Goal: Task Accomplishment & Management: Use online tool/utility

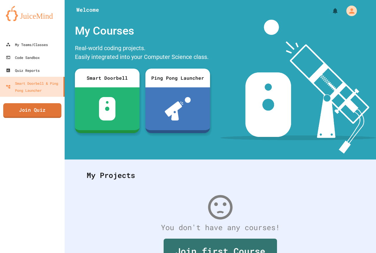
click at [37, 108] on link "Join Quiz" at bounding box center [32, 110] width 58 height 15
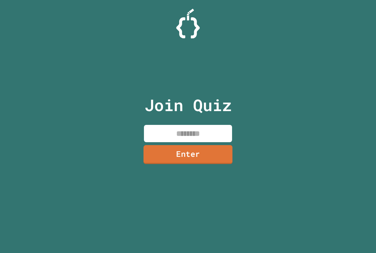
click at [184, 136] on input at bounding box center [188, 133] width 88 height 17
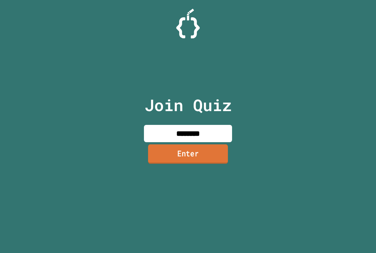
type input "********"
click at [203, 151] on link "Enter" at bounding box center [188, 154] width 80 height 19
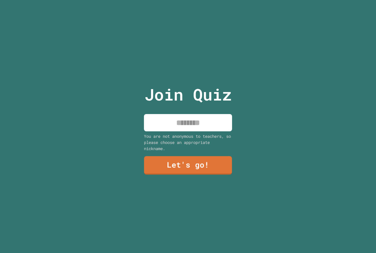
click at [194, 115] on input at bounding box center [188, 122] width 88 height 17
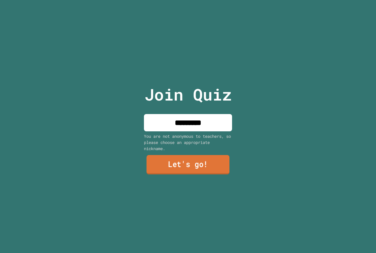
type input "*********"
click at [178, 168] on link "Let's go!" at bounding box center [188, 164] width 83 height 19
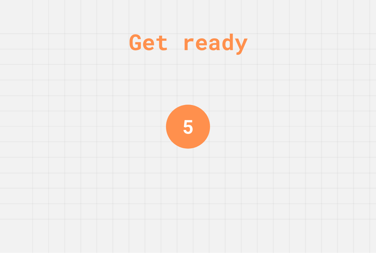
click at [123, 235] on div "Get ready 5" at bounding box center [188, 126] width 376 height 253
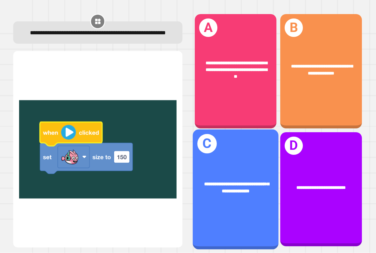
click at [229, 157] on div "**********" at bounding box center [236, 190] width 86 height 120
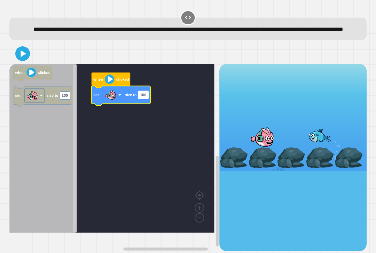
click at [145, 98] on text "100" at bounding box center [143, 95] width 6 height 4
type input "*"
type input "***"
click at [22, 58] on icon at bounding box center [23, 54] width 6 height 8
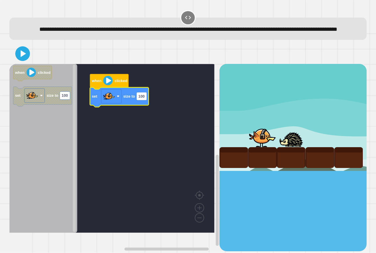
click at [150, 110] on rect "Blockly Workspace" at bounding box center [111, 148] width 205 height 169
click at [143, 99] on text "100" at bounding box center [141, 96] width 6 height 4
type input "***"
click at [28, 60] on icon at bounding box center [23, 54] width 12 height 12
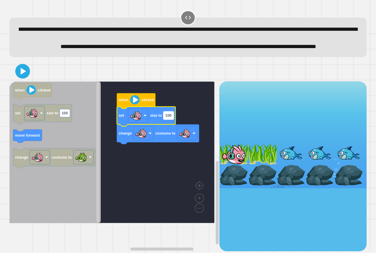
click at [173, 120] on rect "Blockly Workspace" at bounding box center [168, 116] width 10 height 8
type input "***"
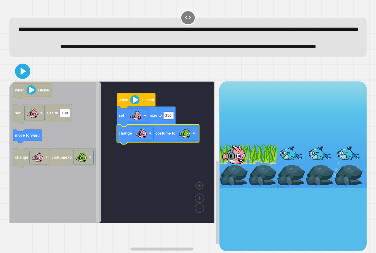
click at [28, 78] on icon at bounding box center [22, 71] width 12 height 12
click at [168, 118] on text "150" at bounding box center [168, 116] width 6 height 4
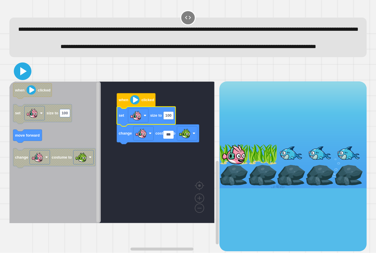
drag, startPoint x: 17, startPoint y: 90, endPoint x: 21, endPoint y: 83, distance: 7.5
click at [18, 78] on icon at bounding box center [23, 71] width 14 height 14
click at [172, 137] on input "***" at bounding box center [168, 135] width 10 height 8
type input "***"
click at [20, 75] on icon at bounding box center [23, 71] width 6 height 8
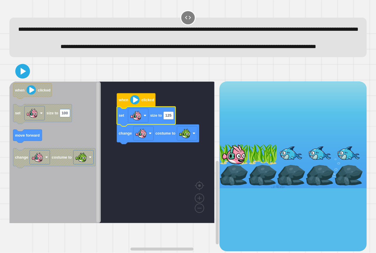
click at [169, 127] on icon "Blockly Workspace" at bounding box center [146, 117] width 59 height 20
click at [170, 120] on rect "Blockly Workspace" at bounding box center [168, 116] width 10 height 8
click at [25, 78] on icon at bounding box center [23, 71] width 14 height 14
click at [167, 134] on input "***" at bounding box center [168, 135] width 10 height 8
click at [170, 135] on input "***" at bounding box center [168, 135] width 10 height 8
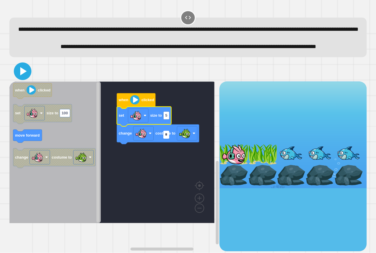
type input "*"
click at [24, 78] on icon at bounding box center [23, 71] width 14 height 14
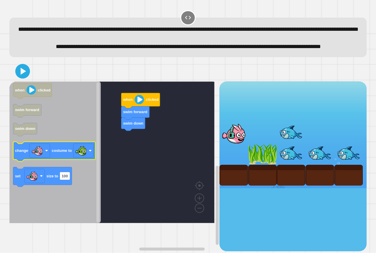
click at [65, 177] on g "when clicked swim forward swim down change costume to set size to 100" at bounding box center [54, 135] width 82 height 104
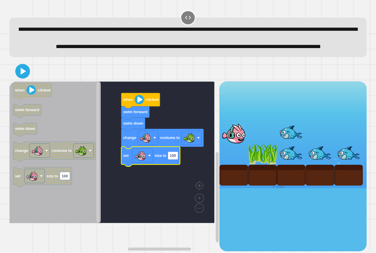
click at [175, 167] on icon "Blockly Workspace" at bounding box center [150, 157] width 59 height 20
click at [176, 160] on rect "Blockly Workspace" at bounding box center [173, 156] width 10 height 8
type input "*"
click at [23, 78] on icon at bounding box center [22, 71] width 13 height 13
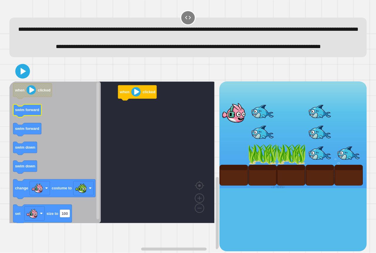
click at [30, 124] on icon "when clicked swim forward swim forward swim down swim down change costume to se…" at bounding box center [54, 153] width 91 height 142
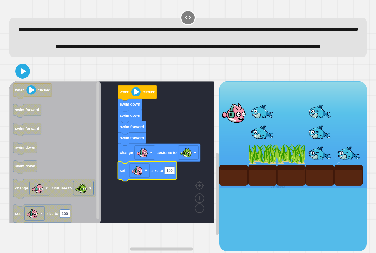
click at [170, 182] on icon "Blockly Workspace" at bounding box center [147, 172] width 59 height 20
click at [172, 175] on rect "Blockly Workspace" at bounding box center [169, 171] width 10 height 8
type input "*"
click at [19, 78] on icon at bounding box center [23, 71] width 14 height 14
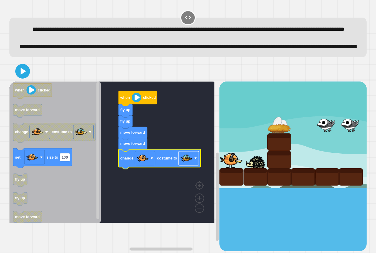
click at [189, 164] on image "Blockly Workspace" at bounding box center [187, 159] width 12 height 12
click at [132, 196] on rect "Blockly Workspace" at bounding box center [111, 153] width 205 height 142
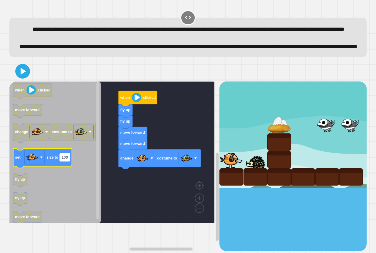
click at [63, 160] on text "100" at bounding box center [65, 157] width 6 height 4
type input "**"
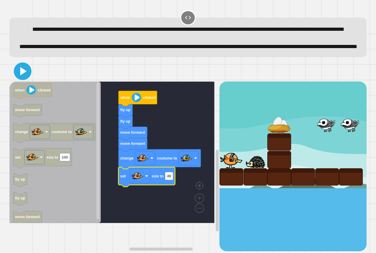
click at [28, 78] on icon at bounding box center [23, 71] width 14 height 14
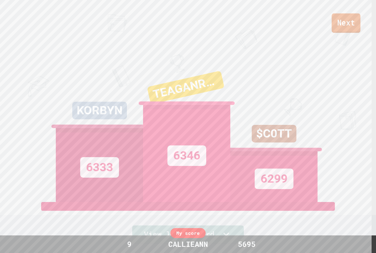
click at [352, 18] on link "Next" at bounding box center [346, 23] width 29 height 19
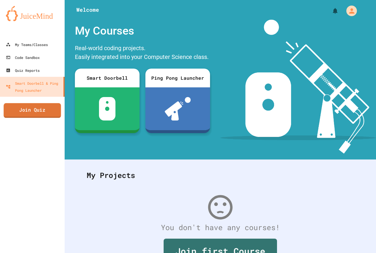
click at [49, 110] on link "Join Quiz" at bounding box center [32, 110] width 57 height 15
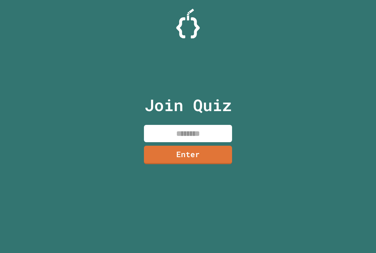
click at [177, 132] on input at bounding box center [188, 133] width 88 height 17
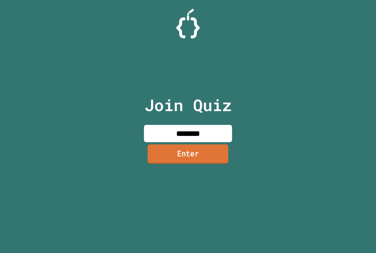
type input "********"
click at [176, 157] on link "Enter" at bounding box center [188, 154] width 81 height 19
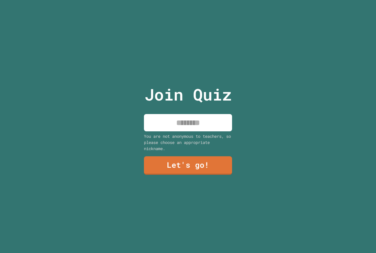
click at [178, 127] on input at bounding box center [188, 122] width 88 height 17
click at [190, 122] on input at bounding box center [188, 122] width 88 height 17
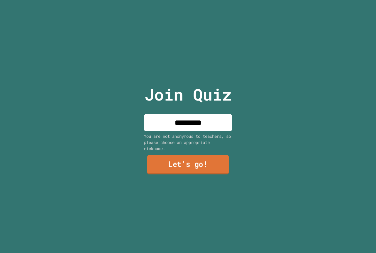
type input "*********"
click at [185, 158] on link "Let's go!" at bounding box center [187, 164] width 85 height 19
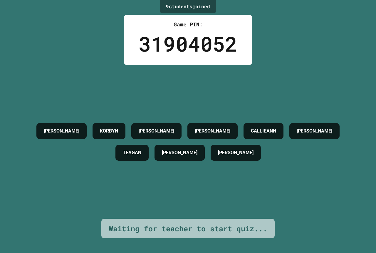
drag, startPoint x: 264, startPoint y: 226, endPoint x: 285, endPoint y: 227, distance: 20.9
click at [284, 227] on div "9 student s joined Game PIN: 31904052 [PERSON_NAME] [PERSON_NAME] [PERSON_NAME]…" at bounding box center [188, 126] width 376 height 253
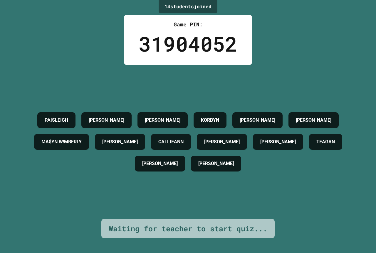
drag, startPoint x: 335, startPoint y: 151, endPoint x: 345, endPoint y: 166, distance: 18.4
click at [345, 166] on div "PAISLEIGH [PERSON_NAME] [PERSON_NAME] [PERSON_NAME] MA$YN W!MBERLY [PERSON_NAME…" at bounding box center [188, 142] width 347 height 65
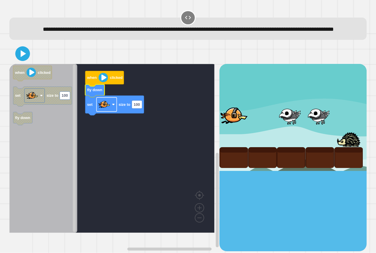
click at [106, 111] on image "Blockly Workspace" at bounding box center [104, 105] width 12 height 12
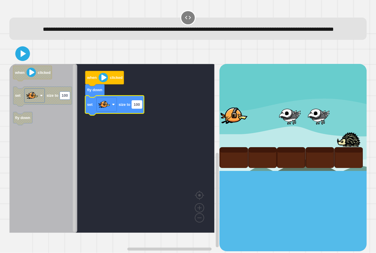
click at [138, 107] on text "100" at bounding box center [137, 105] width 6 height 4
type input "*"
click at [24, 61] on icon at bounding box center [22, 53] width 13 height 13
click at [136, 109] on rect "Blockly Workspace" at bounding box center [135, 105] width 6 height 8
type input "***"
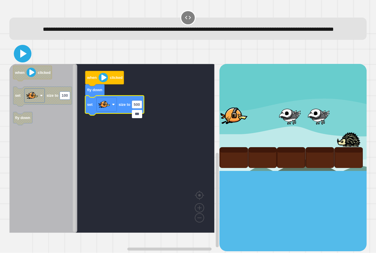
click at [21, 58] on icon at bounding box center [23, 54] width 6 height 8
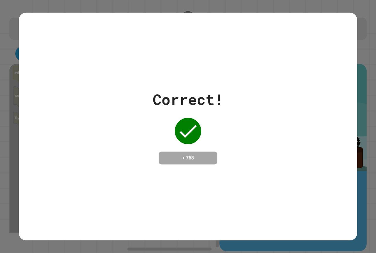
click at [79, 16] on div "Correct! + 768" at bounding box center [188, 127] width 338 height 228
click at [127, 31] on div "Correct! + 768" at bounding box center [188, 127] width 338 height 228
drag, startPoint x: 127, startPoint y: 29, endPoint x: 366, endPoint y: 14, distance: 239.0
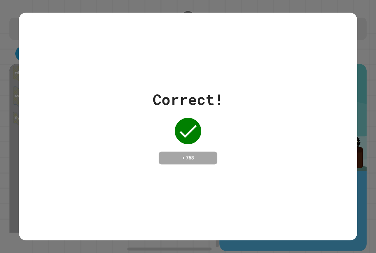
click at [366, 14] on div "Correct! + 768" at bounding box center [188, 126] width 376 height 253
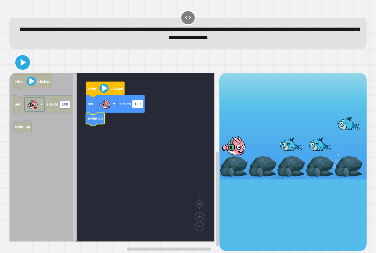
click at [140, 108] on rect "Blockly Workspace" at bounding box center [137, 104] width 10 height 8
click at [142, 105] on input "***" at bounding box center [137, 105] width 10 height 8
type input "***"
click at [141, 106] on g "150" at bounding box center [137, 104] width 10 height 8
click at [141, 106] on input "***" at bounding box center [137, 105] width 10 height 8
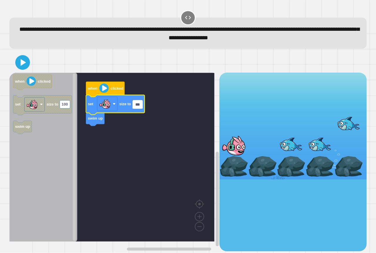
type input "***"
drag, startPoint x: 32, startPoint y: 65, endPoint x: 22, endPoint y: 64, distance: 10.6
click at [22, 64] on div at bounding box center [187, 62] width 357 height 21
drag, startPoint x: 22, startPoint y: 64, endPoint x: 19, endPoint y: 67, distance: 3.5
click at [20, 66] on icon at bounding box center [23, 63] width 14 height 14
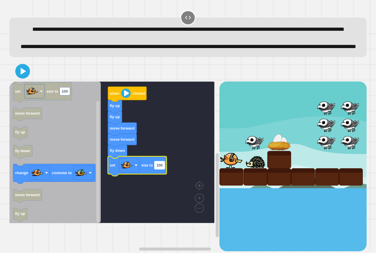
click at [162, 168] on text "100" at bounding box center [159, 165] width 6 height 4
type input "*"
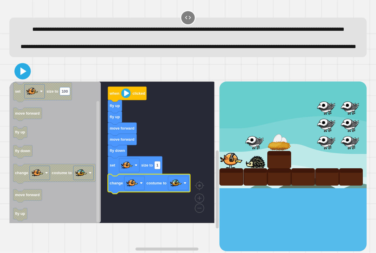
click at [11, 82] on div at bounding box center [187, 71] width 357 height 21
click at [17, 77] on icon at bounding box center [23, 72] width 12 height 12
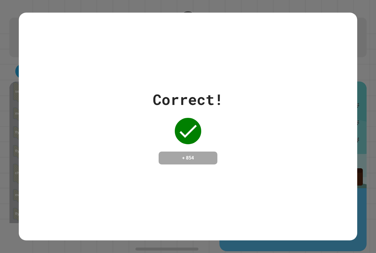
click at [354, 223] on div "Correct! + 854" at bounding box center [188, 126] width 376 height 253
drag, startPoint x: 354, startPoint y: 223, endPoint x: 237, endPoint y: 103, distance: 167.0
click at [237, 98] on div "Correct! + 854" at bounding box center [188, 127] width 338 height 76
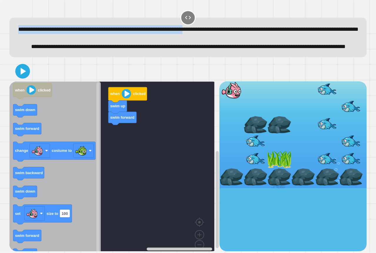
drag, startPoint x: 125, startPoint y: 40, endPoint x: 288, endPoint y: 26, distance: 163.6
click at [288, 26] on div "**********" at bounding box center [188, 126] width 376 height 253
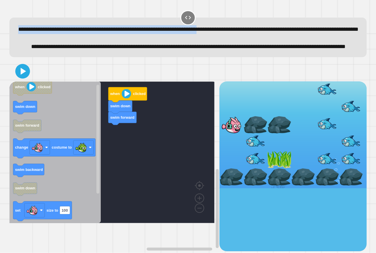
click at [54, 221] on rect "Blockly Workspace" at bounding box center [42, 212] width 59 height 20
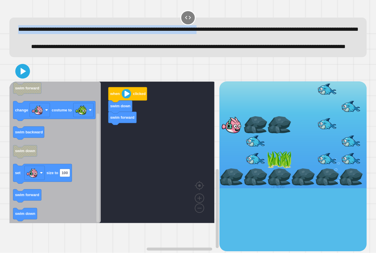
click at [160, 58] on div "**********" at bounding box center [188, 131] width 361 height 246
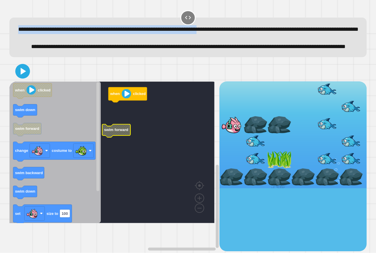
click at [126, 138] on icon "Blockly Workspace" at bounding box center [116, 131] width 28 height 13
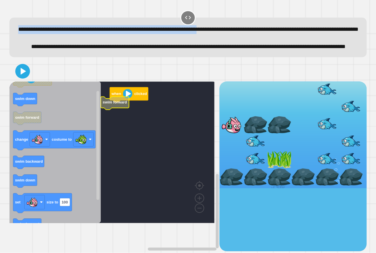
click at [54, 122] on icon "Blockly Workspace" at bounding box center [54, 153] width 91 height 142
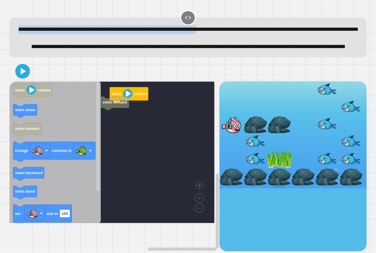
click at [165, 119] on div "when clicked swim forward when clicked swim down swim forward change costume to…" at bounding box center [114, 167] width 210 height 170
click at [129, 121] on g "swim forward when clicked" at bounding box center [116, 153] width 214 height 142
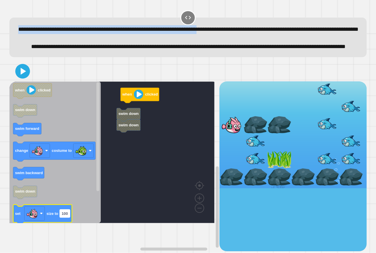
click at [66, 216] on text "100" at bounding box center [65, 214] width 6 height 4
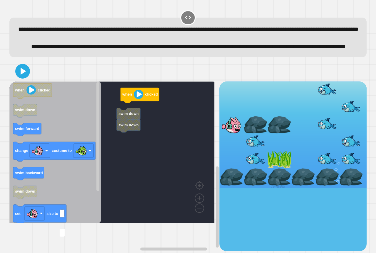
type input "*"
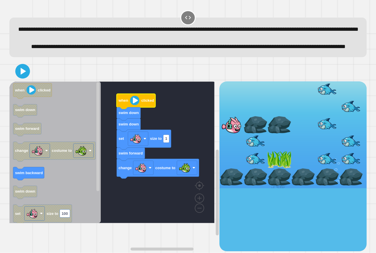
drag, startPoint x: 36, startPoint y: 95, endPoint x: 30, endPoint y: 94, distance: 5.9
click at [30, 82] on div at bounding box center [187, 71] width 357 height 21
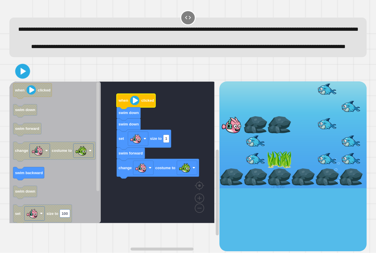
click at [17, 78] on icon at bounding box center [23, 72] width 12 height 12
drag, startPoint x: 1, startPoint y: 144, endPoint x: 39, endPoint y: 186, distance: 56.8
click at [3, 155] on div "**********" at bounding box center [188, 126] width 376 height 253
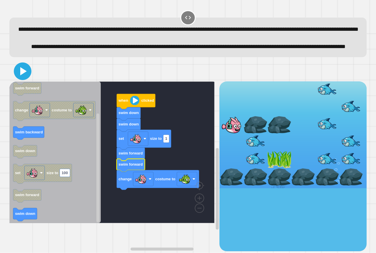
click at [24, 78] on icon at bounding box center [23, 71] width 14 height 14
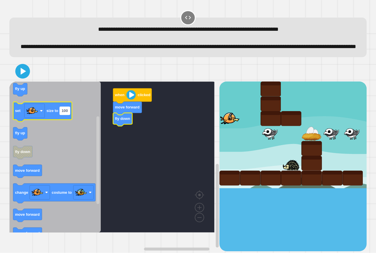
click at [66, 113] on text "100" at bounding box center [65, 111] width 6 height 4
type input "*"
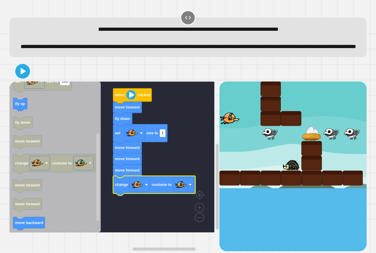
click at [26, 77] on icon at bounding box center [23, 72] width 12 height 12
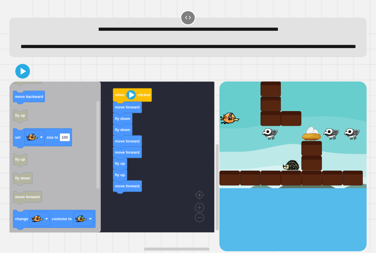
click at [136, 214] on div "when clicked move forward fly down fly down move forward move forward fly up fl…" at bounding box center [114, 167] width 210 height 170
click at [57, 144] on icon "Blockly Workspace" at bounding box center [42, 139] width 59 height 20
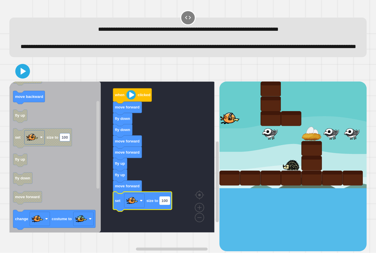
click at [167, 205] on rect "Blockly Workspace" at bounding box center [164, 201] width 10 height 8
type input "*"
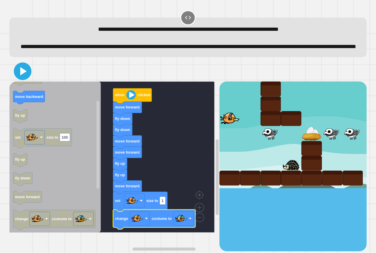
click at [25, 78] on icon at bounding box center [23, 71] width 14 height 14
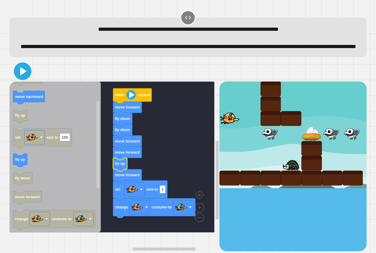
click at [25, 78] on icon at bounding box center [23, 71] width 14 height 14
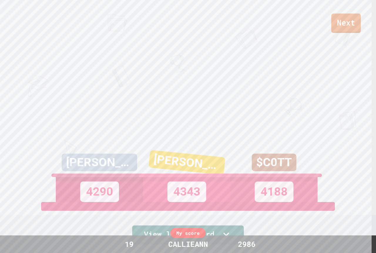
click at [350, 28] on link "Next" at bounding box center [346, 23] width 30 height 19
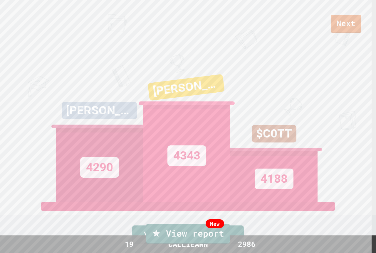
drag, startPoint x: 185, startPoint y: 157, endPoint x: 187, endPoint y: 165, distance: 8.8
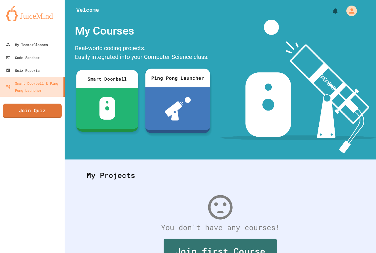
click at [47, 110] on link "Join Quiz" at bounding box center [32, 111] width 59 height 14
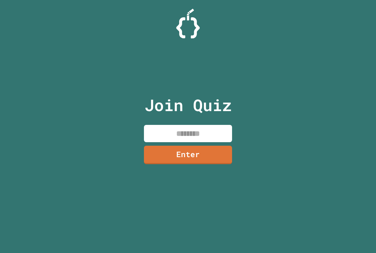
click at [169, 126] on div "Join Quiz Enter" at bounding box center [188, 127] width 99 height 224
click at [166, 132] on input at bounding box center [188, 133] width 88 height 17
type input "********"
click at [203, 159] on link "Enter" at bounding box center [188, 154] width 87 height 19
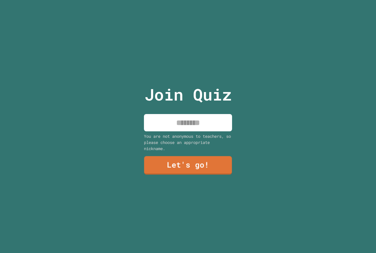
drag, startPoint x: 197, startPoint y: 120, endPoint x: 195, endPoint y: 126, distance: 6.4
click at [196, 121] on input at bounding box center [188, 122] width 88 height 17
type input "*********"
click at [206, 170] on link "Let's go!" at bounding box center [187, 165] width 89 height 19
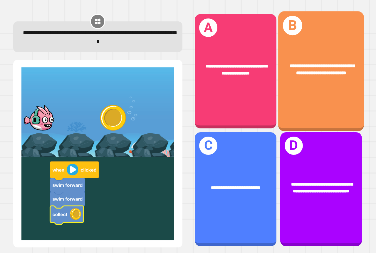
click at [323, 84] on div "**********" at bounding box center [321, 71] width 86 height 120
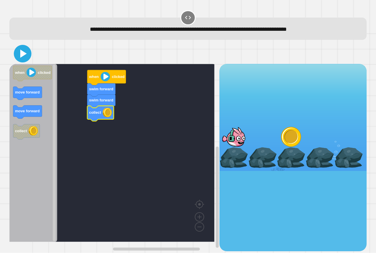
click at [22, 55] on icon at bounding box center [23, 54] width 6 height 8
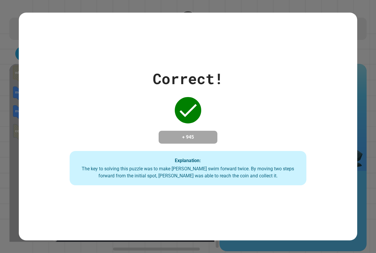
drag, startPoint x: 238, startPoint y: 159, endPoint x: 243, endPoint y: 158, distance: 4.8
click at [240, 159] on div "Explanation: The key to solving this puzzle was to make [PERSON_NAME] swim forw…" at bounding box center [188, 168] width 237 height 35
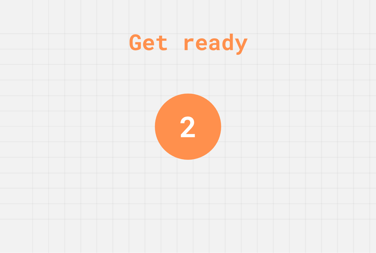
click at [226, 118] on div "Get ready 2" at bounding box center [188, 126] width 376 height 253
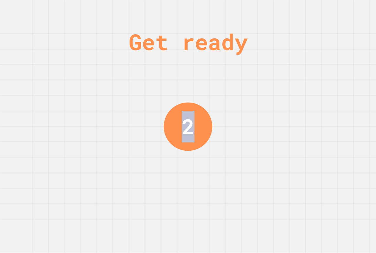
click at [227, 118] on div "Get ready 2" at bounding box center [188, 126] width 376 height 253
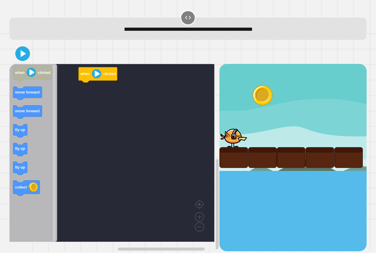
click at [158, 113] on rect "Blockly Workspace" at bounding box center [111, 153] width 205 height 178
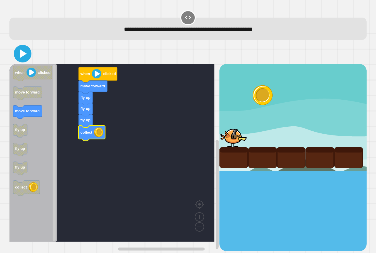
click at [24, 61] on icon at bounding box center [23, 54] width 14 height 14
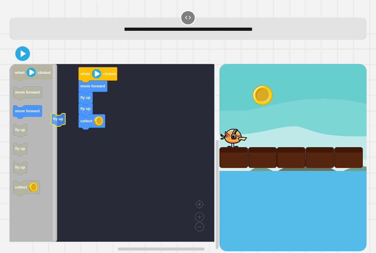
click at [23, 113] on text "move forward" at bounding box center [27, 111] width 25 height 4
click at [21, 57] on icon at bounding box center [23, 54] width 6 height 8
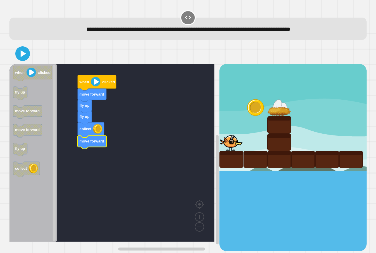
click at [24, 62] on div at bounding box center [187, 53] width 357 height 21
click at [24, 59] on icon at bounding box center [23, 54] width 14 height 14
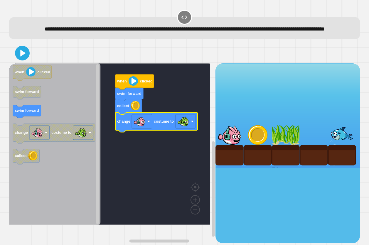
drag, startPoint x: 8, startPoint y: 120, endPoint x: 48, endPoint y: 114, distance: 40.7
click at [93, 118] on div "swim forward collect change costume to when clicked when clicked swim forward s…" at bounding box center [184, 143] width 355 height 204
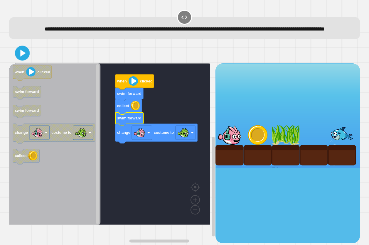
click at [22, 58] on icon at bounding box center [22, 53] width 12 height 12
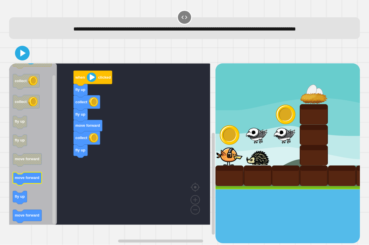
click at [74, 172] on div "fly up collect fly up move forward collect fly up when clicked when clicked col…" at bounding box center [112, 153] width 206 height 180
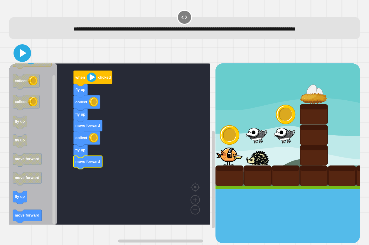
drag, startPoint x: 26, startPoint y: 64, endPoint x: 32, endPoint y: 63, distance: 5.9
click at [27, 60] on icon at bounding box center [22, 53] width 14 height 14
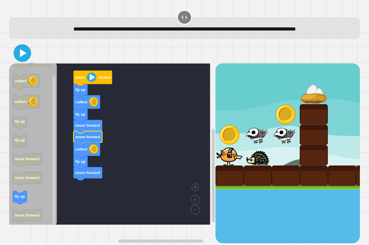
click at [19, 60] on icon at bounding box center [22, 53] width 14 height 14
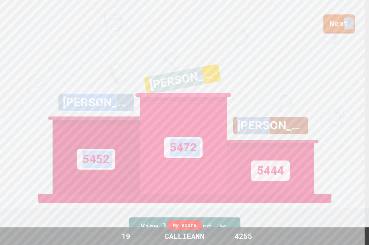
click at [343, 33] on div "Next [PERSON_NAME] 5452 [PERSON_NAME] 5472 AIDEN 5444 View leaderboard" at bounding box center [184, 122] width 369 height 245
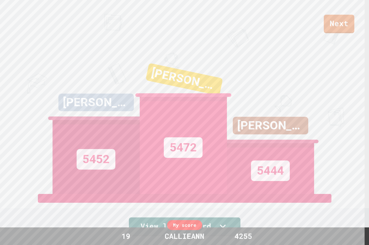
click at [324, 21] on div "Next" at bounding box center [184, 16] width 369 height 33
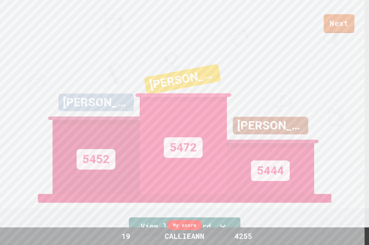
click at [327, 21] on link "Next" at bounding box center [339, 23] width 31 height 19
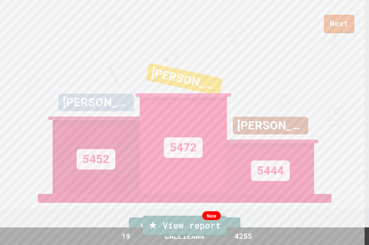
drag, startPoint x: 257, startPoint y: 77, endPoint x: 274, endPoint y: 69, distance: 18.8
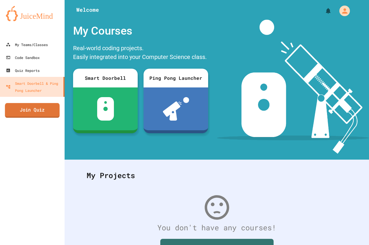
click at [29, 108] on link "Join Quiz" at bounding box center [32, 110] width 55 height 15
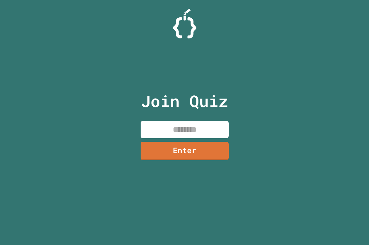
click at [169, 127] on input at bounding box center [185, 129] width 88 height 17
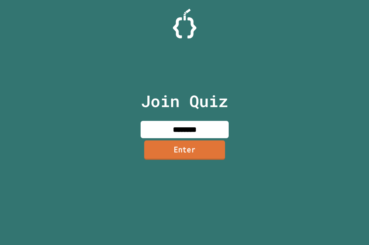
type input "********"
click at [185, 155] on link "Enter" at bounding box center [184, 150] width 89 height 19
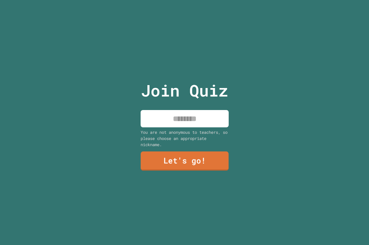
drag, startPoint x: 185, startPoint y: 155, endPoint x: 167, endPoint y: 118, distance: 41.8
click at [167, 118] on input at bounding box center [185, 118] width 88 height 17
type input "*********"
drag, startPoint x: 175, startPoint y: 158, endPoint x: 175, endPoint y: 155, distance: 3.5
click at [175, 155] on link "Let's go!" at bounding box center [184, 160] width 83 height 19
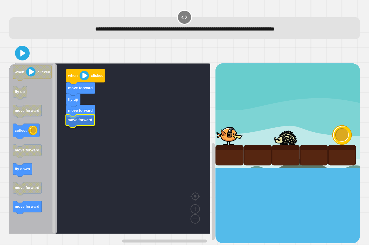
click at [72, 122] on text "move forward" at bounding box center [80, 120] width 25 height 4
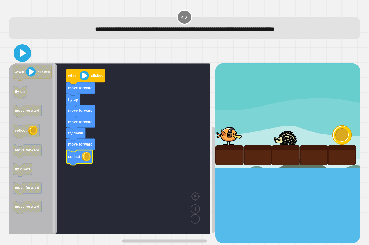
click at [23, 51] on icon at bounding box center [22, 53] width 14 height 14
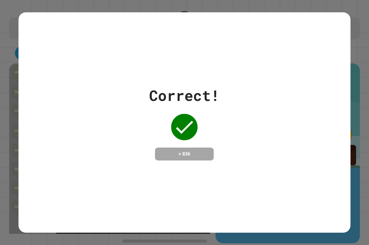
drag, startPoint x: 121, startPoint y: 53, endPoint x: 120, endPoint y: 74, distance: 21.2
click at [121, 53] on div "Correct! + 836" at bounding box center [185, 122] width 332 height 221
drag, startPoint x: 193, startPoint y: 134, endPoint x: 196, endPoint y: 120, distance: 14.7
click at [196, 120] on div "Correct! + 836" at bounding box center [184, 123] width 70 height 76
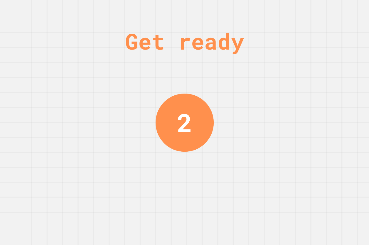
click at [259, 75] on div "Get ready 2" at bounding box center [184, 122] width 369 height 245
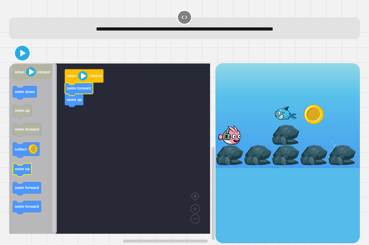
click at [24, 168] on icon "when clicked swim down swim up swim forward collect swim up swim forward swim f…" at bounding box center [33, 148] width 48 height 171
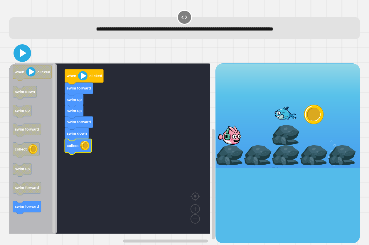
click at [23, 54] on icon at bounding box center [23, 53] width 6 height 8
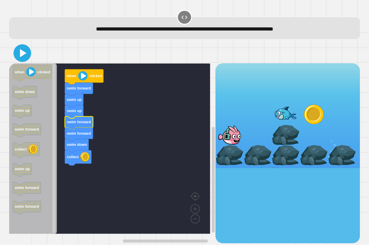
drag, startPoint x: 28, startPoint y: 48, endPoint x: 21, endPoint y: 47, distance: 7.4
click at [25, 48] on icon at bounding box center [22, 53] width 14 height 14
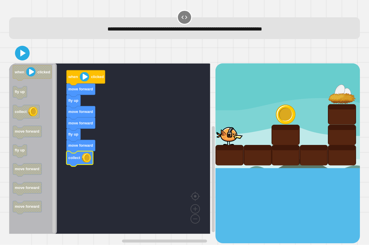
click at [27, 55] on icon at bounding box center [22, 53] width 12 height 12
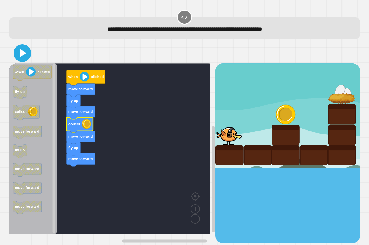
click at [21, 50] on icon at bounding box center [23, 53] width 6 height 8
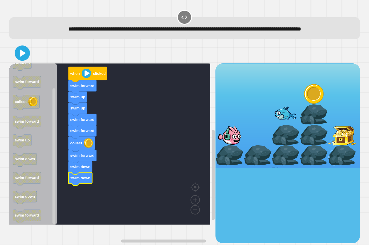
click at [23, 59] on icon at bounding box center [22, 53] width 12 height 12
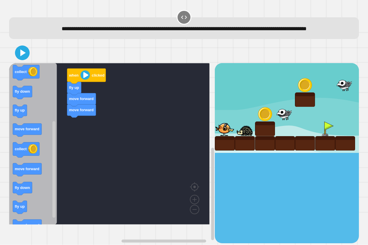
click at [88, 143] on div "when clicked fly up move forward move forward when clicked move forward move fo…" at bounding box center [112, 153] width 206 height 180
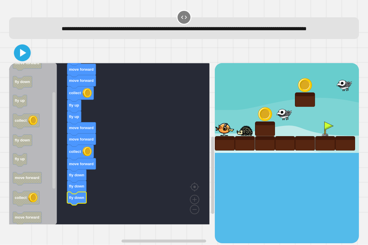
click at [23, 57] on icon at bounding box center [23, 53] width 6 height 8
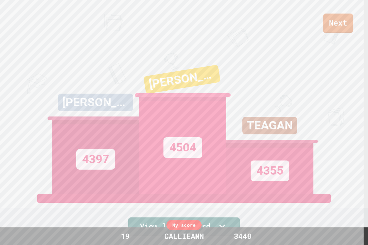
click at [334, 21] on link "Next" at bounding box center [338, 23] width 30 height 19
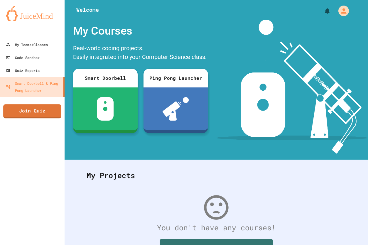
click at [46, 105] on link "Join Quiz" at bounding box center [32, 111] width 58 height 14
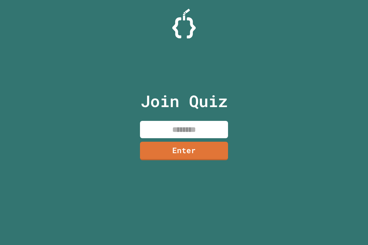
click at [149, 128] on input at bounding box center [184, 129] width 88 height 17
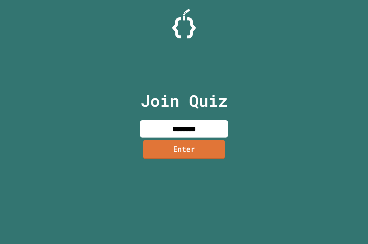
type input "********"
click at [196, 153] on link "Enter" at bounding box center [184, 149] width 78 height 19
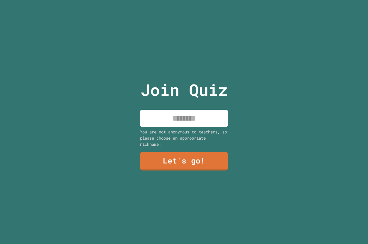
click at [198, 121] on input at bounding box center [184, 118] width 88 height 17
type input "*********"
click at [192, 161] on link "Let's go!" at bounding box center [184, 161] width 89 height 19
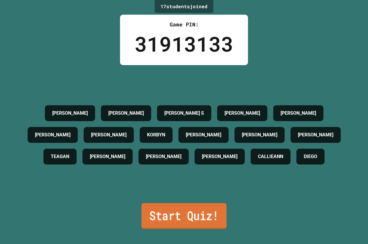
click at [174, 221] on link "Start Quiz!" at bounding box center [184, 217] width 85 height 26
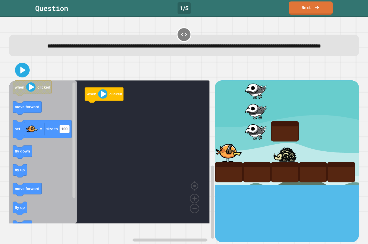
click at [43, 125] on icon "Blockly Workspace" at bounding box center [43, 151] width 68 height 143
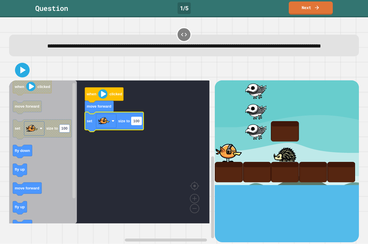
click at [140, 123] on text "100" at bounding box center [136, 121] width 6 height 4
type input "*"
type input "***"
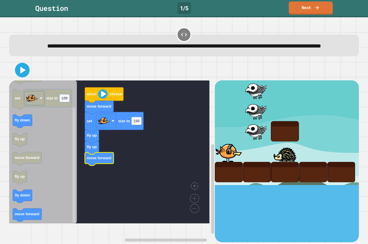
click at [9, 71] on div at bounding box center [184, 70] width 350 height 21
click at [24, 74] on icon at bounding box center [23, 70] width 6 height 8
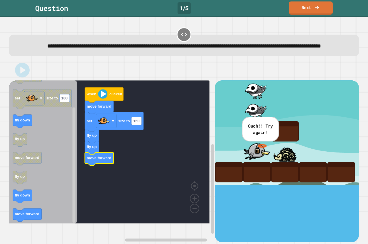
click at [258, 101] on div at bounding box center [257, 90] width 28 height 21
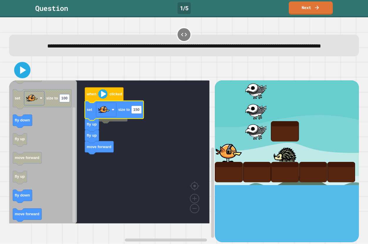
click at [17, 77] on icon at bounding box center [22, 70] width 13 height 13
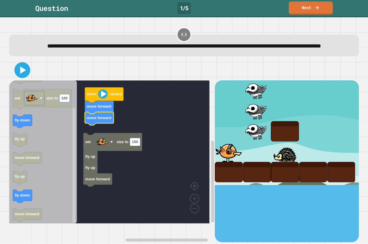
click at [26, 77] on icon at bounding box center [22, 70] width 13 height 13
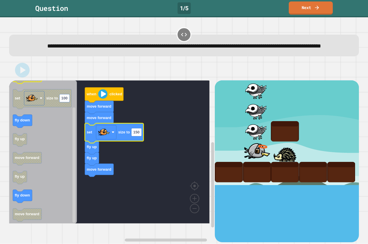
click at [35, 84] on icon "Blockly Workspace" at bounding box center [27, 77] width 29 height 13
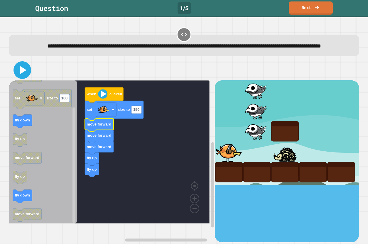
click at [22, 77] on icon at bounding box center [22, 70] width 14 height 14
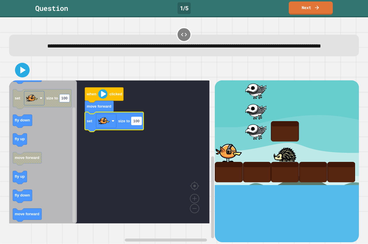
click at [140, 123] on text "100" at bounding box center [136, 121] width 6 height 4
type input "*"
click at [146, 154] on rect "Blockly Workspace" at bounding box center [109, 151] width 201 height 143
click at [24, 76] on icon at bounding box center [22, 70] width 12 height 12
click at [137, 125] on rect "Blockly Workspace" at bounding box center [135, 121] width 6 height 8
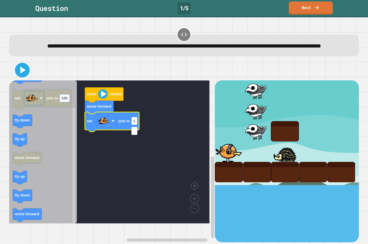
type input "*"
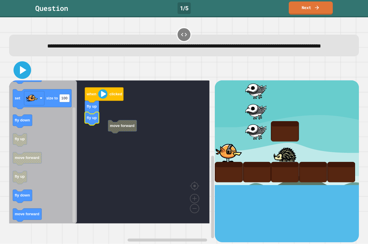
click at [21, 74] on icon at bounding box center [23, 70] width 6 height 8
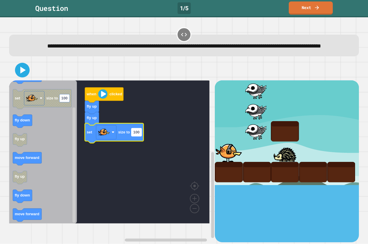
click at [137, 135] on text "100" at bounding box center [136, 132] width 6 height 4
type input "***"
click at [23, 77] on icon at bounding box center [22, 70] width 14 height 14
click at [138, 142] on input "***" at bounding box center [137, 142] width 10 height 8
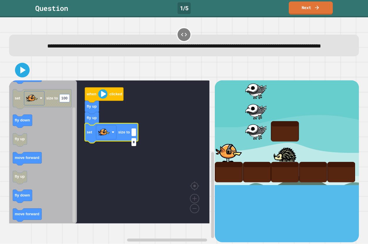
type input "*"
click at [24, 77] on icon at bounding box center [22, 70] width 14 height 14
click at [314, 2] on link "Next" at bounding box center [311, 7] width 44 height 13
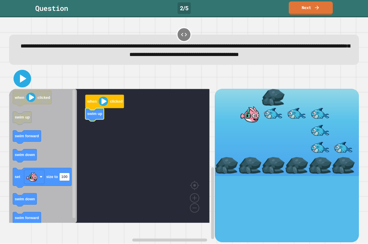
click at [24, 83] on icon at bounding box center [23, 79] width 6 height 8
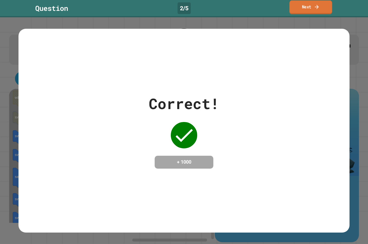
click at [296, 13] on link "Next" at bounding box center [311, 8] width 43 height 14
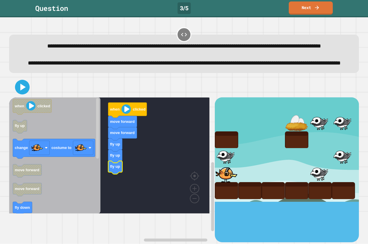
drag, startPoint x: 263, startPoint y: 193, endPoint x: 262, endPoint y: 175, distance: 17.7
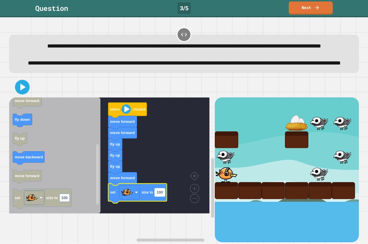
click at [161, 197] on rect "Blockly Workspace" at bounding box center [160, 193] width 10 height 8
type input "*"
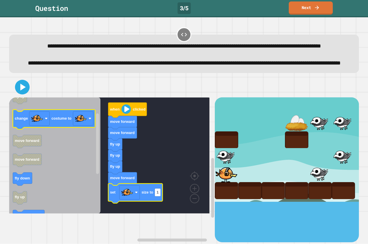
click at [62, 121] on text "costume to" at bounding box center [61, 118] width 20 height 4
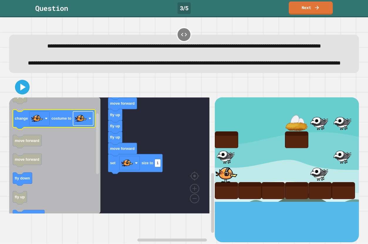
click at [86, 125] on image "Blockly Workspace" at bounding box center [81, 119] width 12 height 12
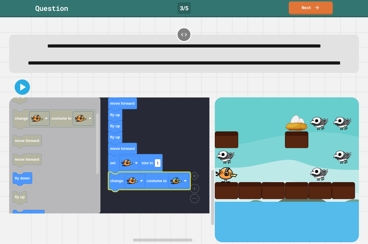
click at [23, 91] on icon at bounding box center [23, 87] width 6 height 7
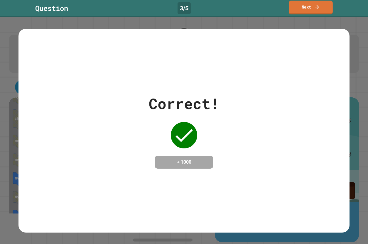
click at [301, 12] on link "Next" at bounding box center [311, 8] width 44 height 14
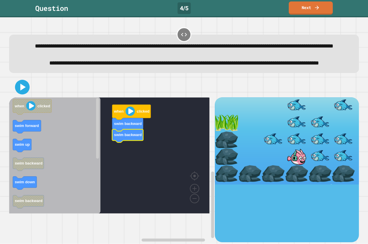
click at [137, 137] on text "swim backward" at bounding box center [128, 135] width 28 height 4
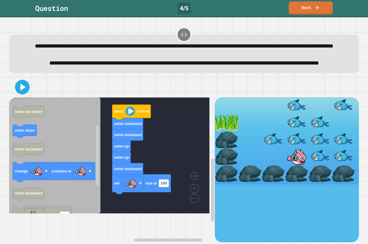
click at [162, 187] on div "when clicked swim backward swim backward swim up swim up swim backward set size…" at bounding box center [112, 170] width 206 height 145
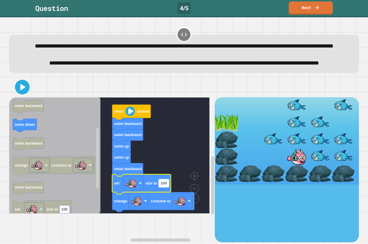
click at [167, 186] on text "100" at bounding box center [164, 183] width 6 height 4
click at [167, 204] on input "***" at bounding box center [164, 203] width 10 height 8
type input "*"
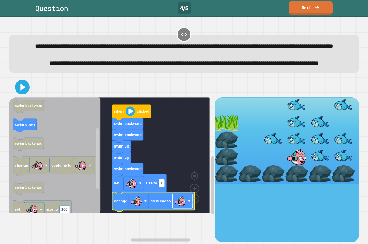
click at [180, 207] on image "Blockly Workspace" at bounding box center [180, 201] width 12 height 12
click at [16, 94] on icon at bounding box center [22, 87] width 14 height 14
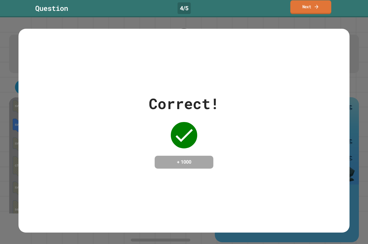
click at [295, 5] on link "Next" at bounding box center [311, 7] width 41 height 14
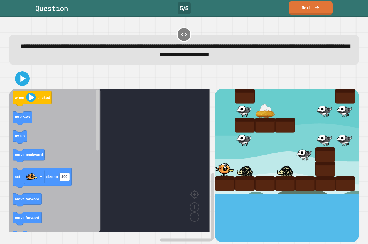
click at [334, 6] on div "Question 5 / 5 Next" at bounding box center [184, 7] width 368 height 13
click at [322, 6] on link "Next" at bounding box center [311, 8] width 44 height 14
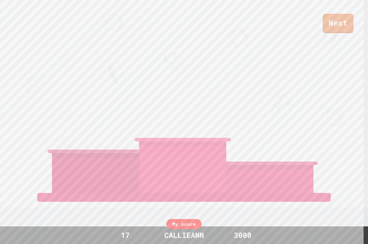
click at [338, 24] on link "Next" at bounding box center [338, 23] width 31 height 19
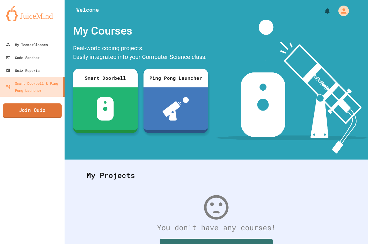
click at [32, 113] on link "Join Quiz" at bounding box center [32, 110] width 59 height 15
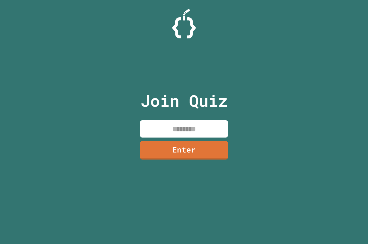
click at [164, 129] on input at bounding box center [184, 128] width 88 height 17
paste input "********"
type input "********"
click at [185, 159] on link "Enter" at bounding box center [185, 150] width 90 height 19
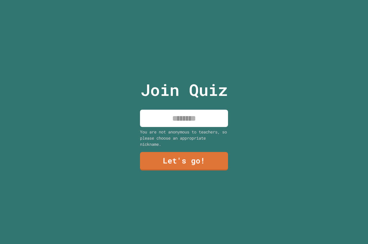
click at [189, 122] on input at bounding box center [184, 118] width 88 height 17
type input "********"
click at [176, 166] on link "Let's go!" at bounding box center [184, 161] width 89 height 19
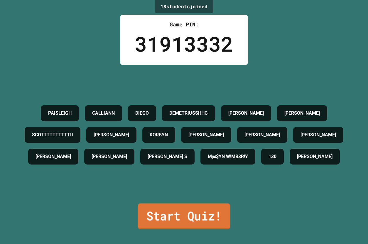
click at [183, 206] on link "Start Quiz!" at bounding box center [184, 217] width 92 height 26
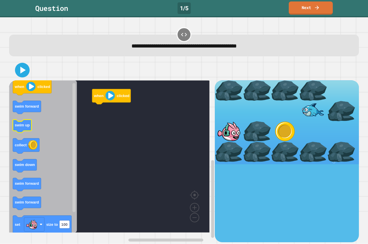
click at [33, 126] on icon "Blockly Workspace" at bounding box center [43, 156] width 68 height 152
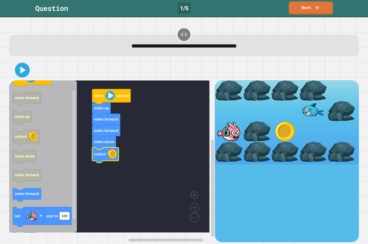
click at [24, 75] on icon at bounding box center [22, 70] width 12 height 12
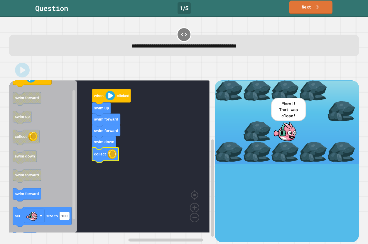
click at [296, 11] on link "Next" at bounding box center [310, 8] width 43 height 14
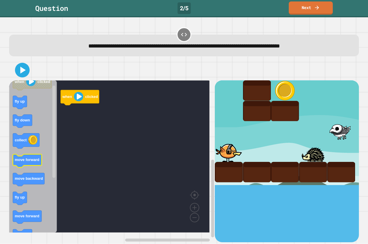
click at [32, 169] on icon "Blockly Workspace" at bounding box center [33, 156] width 48 height 152
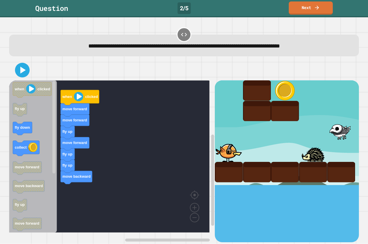
click at [66, 181] on div "when clicked move forward move forward fly up move forward fly up fly up move b…" at bounding box center [112, 161] width 206 height 162
click at [35, 156] on icon "Blockly Workspace" at bounding box center [33, 156] width 48 height 152
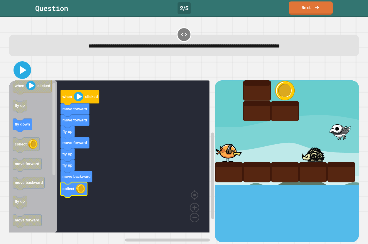
click at [22, 73] on icon at bounding box center [23, 70] width 6 height 8
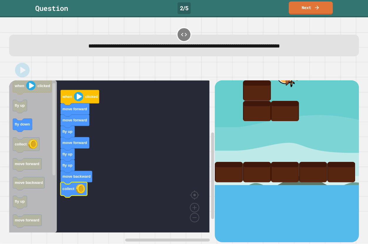
click at [328, 9] on link "Next" at bounding box center [311, 7] width 44 height 13
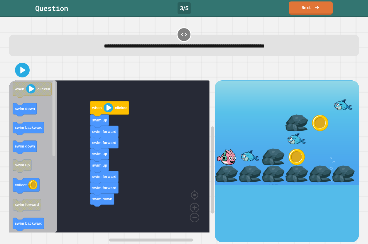
click at [90, 199] on div "when clicked swim up swim forward swim forward swim up swim up swim forward swi…" at bounding box center [112, 161] width 206 height 162
click at [87, 200] on div "when clicked swim up swim forward swim forward swim up swim up swim forward swi…" at bounding box center [112, 161] width 206 height 162
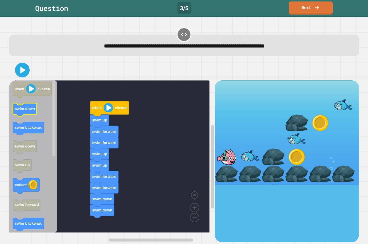
click at [32, 117] on rect "Blockly Workspace" at bounding box center [25, 109] width 24 height 13
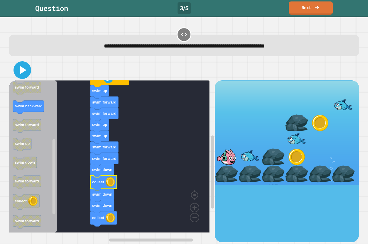
click at [18, 65] on icon at bounding box center [22, 70] width 14 height 14
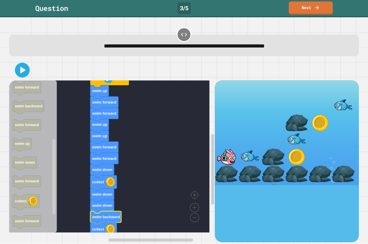
click at [23, 74] on icon at bounding box center [22, 70] width 12 height 12
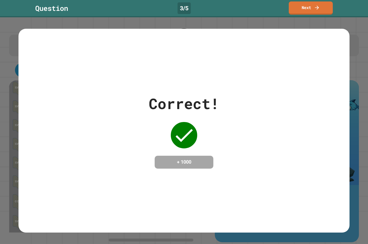
click at [304, 11] on link "Next" at bounding box center [311, 7] width 44 height 13
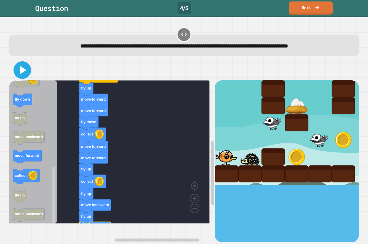
click at [25, 77] on icon at bounding box center [22, 70] width 14 height 14
click at [85, 113] on text "move forward" at bounding box center [93, 111] width 25 height 4
click at [23, 77] on icon at bounding box center [22, 70] width 14 height 14
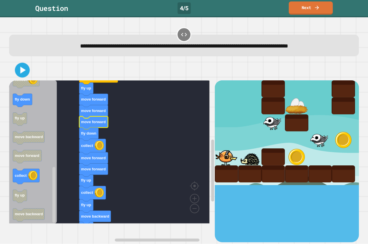
click at [16, 76] on icon at bounding box center [22, 70] width 12 height 12
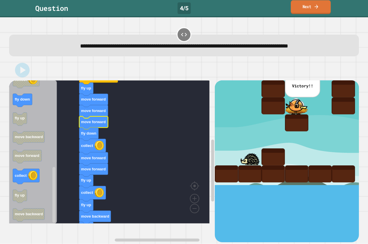
click at [303, 4] on link "Next" at bounding box center [311, 7] width 40 height 14
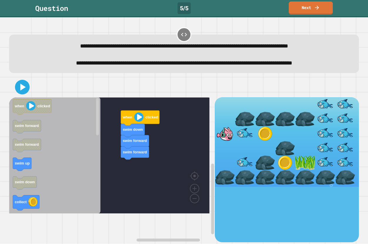
click at [103, 187] on div "when clicked swim down swim forward swim forward when clicked swim forward swim…" at bounding box center [112, 170] width 206 height 145
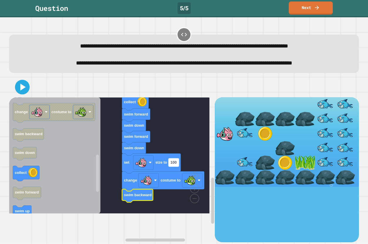
click at [176, 165] on text "100" at bounding box center [174, 162] width 6 height 4
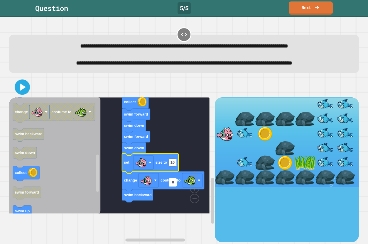
type input "**"
click at [22, 93] on icon at bounding box center [22, 87] width 12 height 12
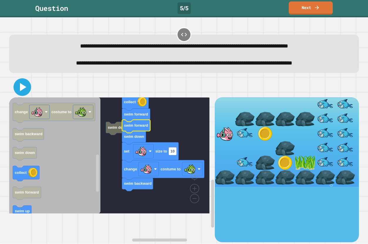
click at [21, 94] on icon at bounding box center [22, 87] width 14 height 14
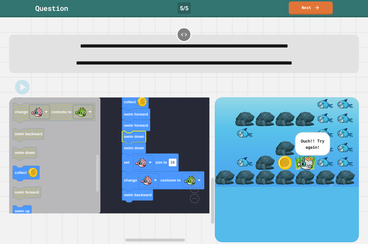
click at [307, 4] on link "Next" at bounding box center [311, 7] width 44 height 13
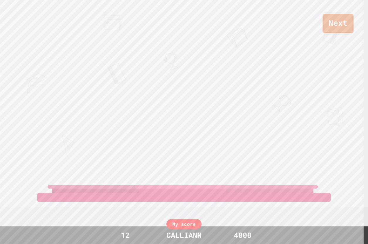
click at [351, 29] on link "Next" at bounding box center [338, 23] width 31 height 19
